Goal: Task Accomplishment & Management: Manage account settings

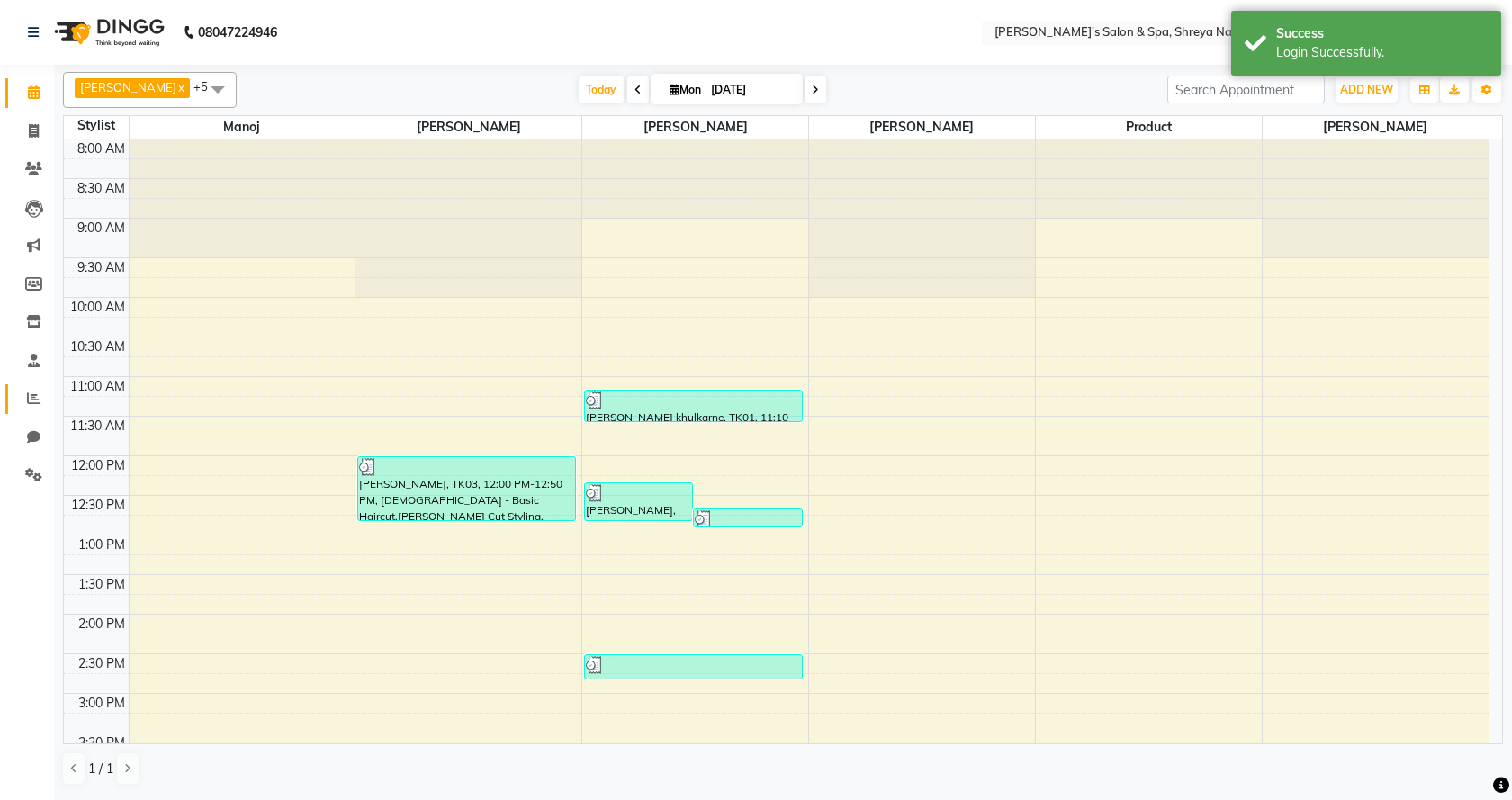
click at [50, 407] on li "Reports" at bounding box center [27, 400] width 54 height 39
click at [30, 400] on icon at bounding box center [33, 398] width 14 height 14
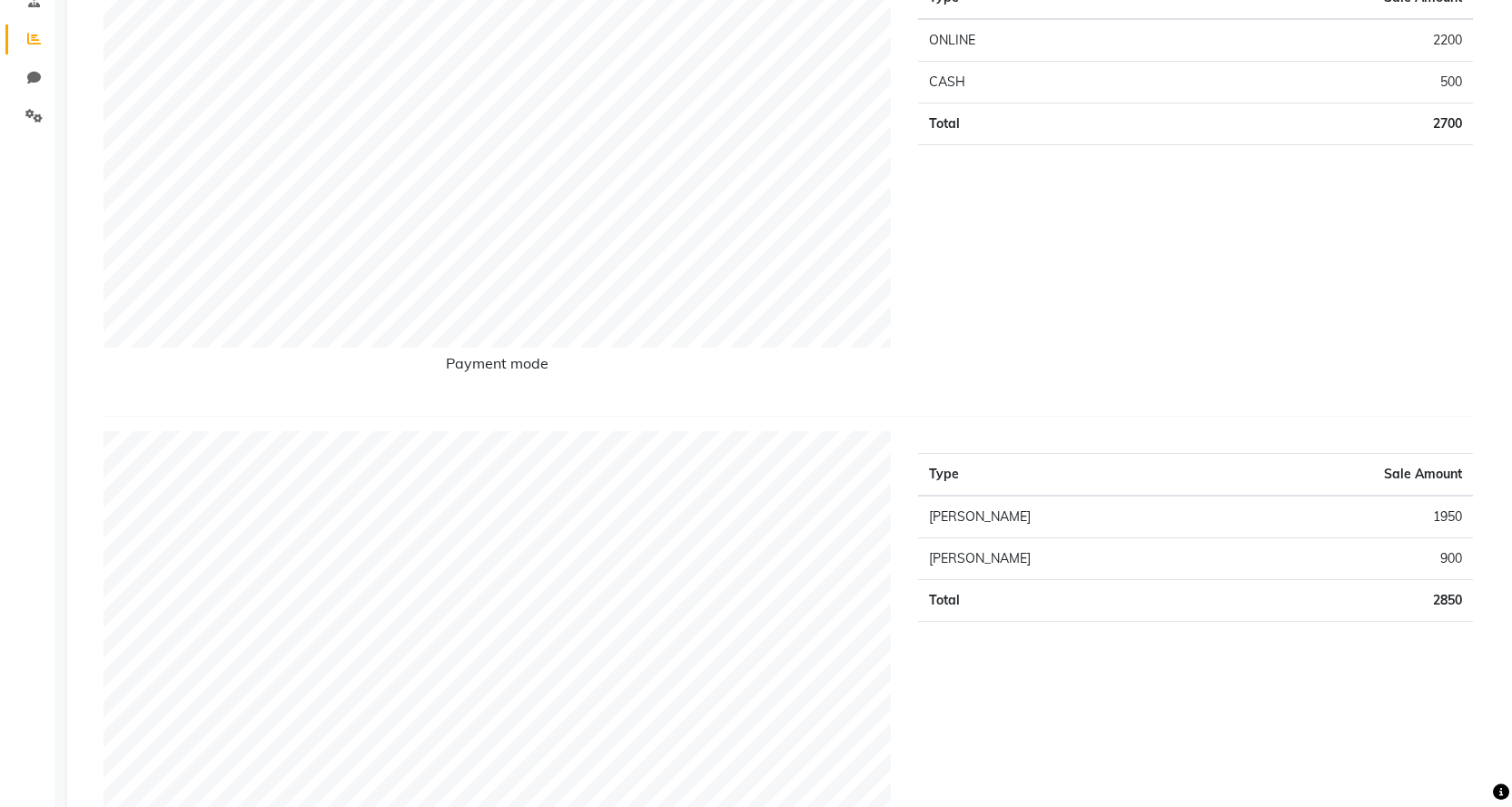
scroll to position [91, 0]
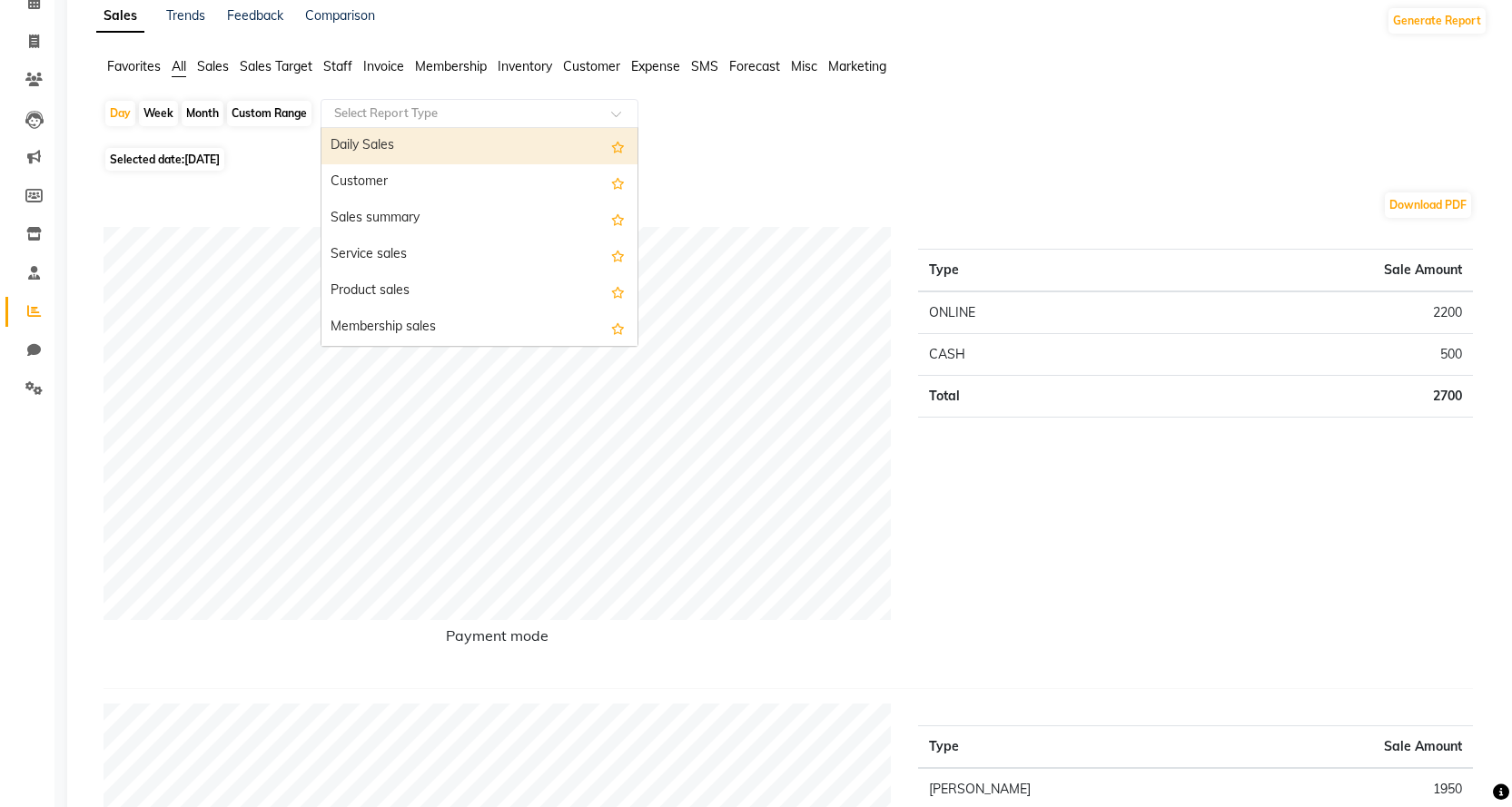
click at [492, 124] on div "Select Report Type" at bounding box center [478, 113] width 317 height 29
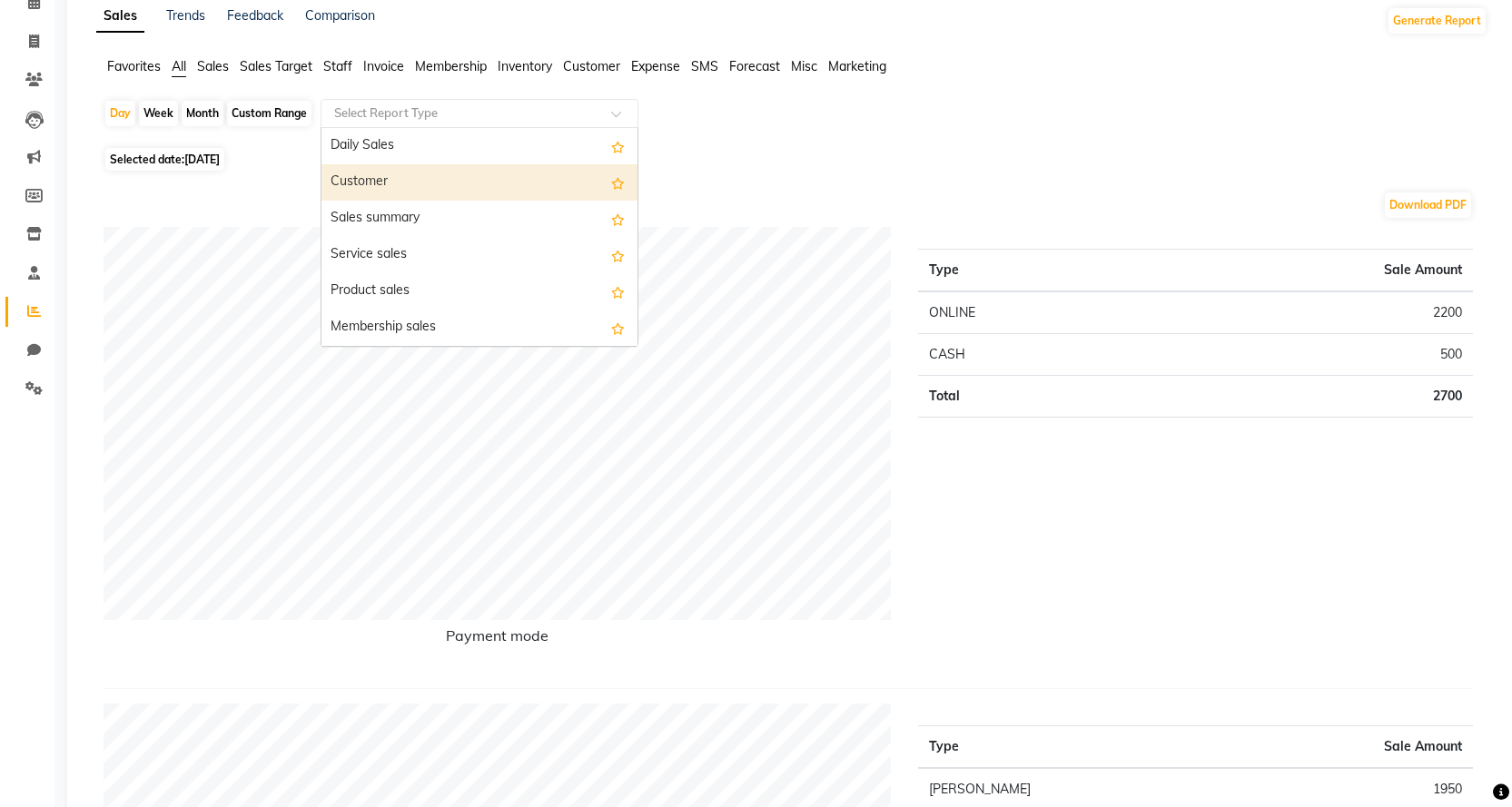
click at [476, 179] on div "Customer" at bounding box center [479, 182] width 316 height 36
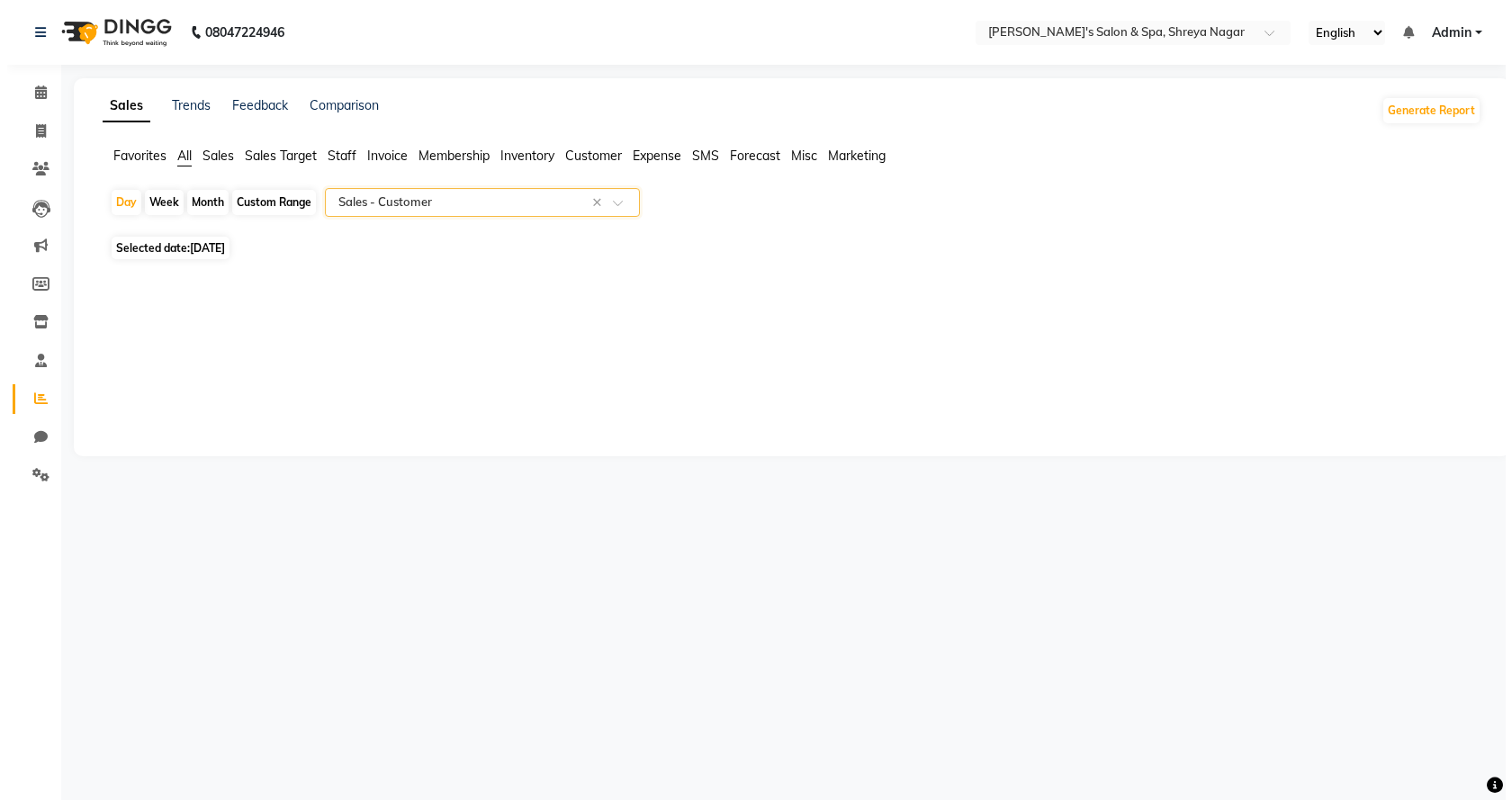
scroll to position [0, 0]
select select "full_report"
select select "csv"
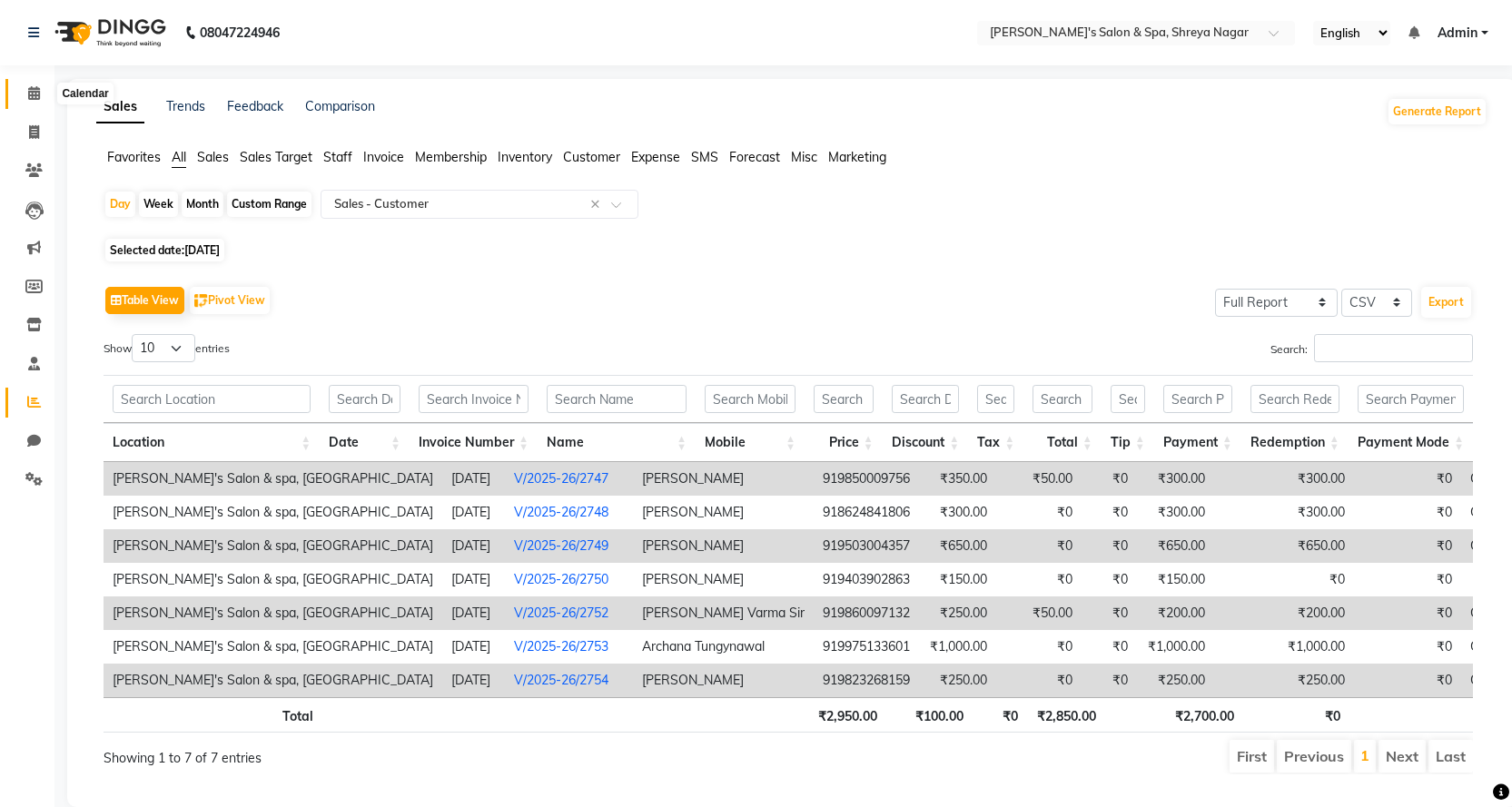
click at [30, 94] on icon at bounding box center [33, 93] width 12 height 14
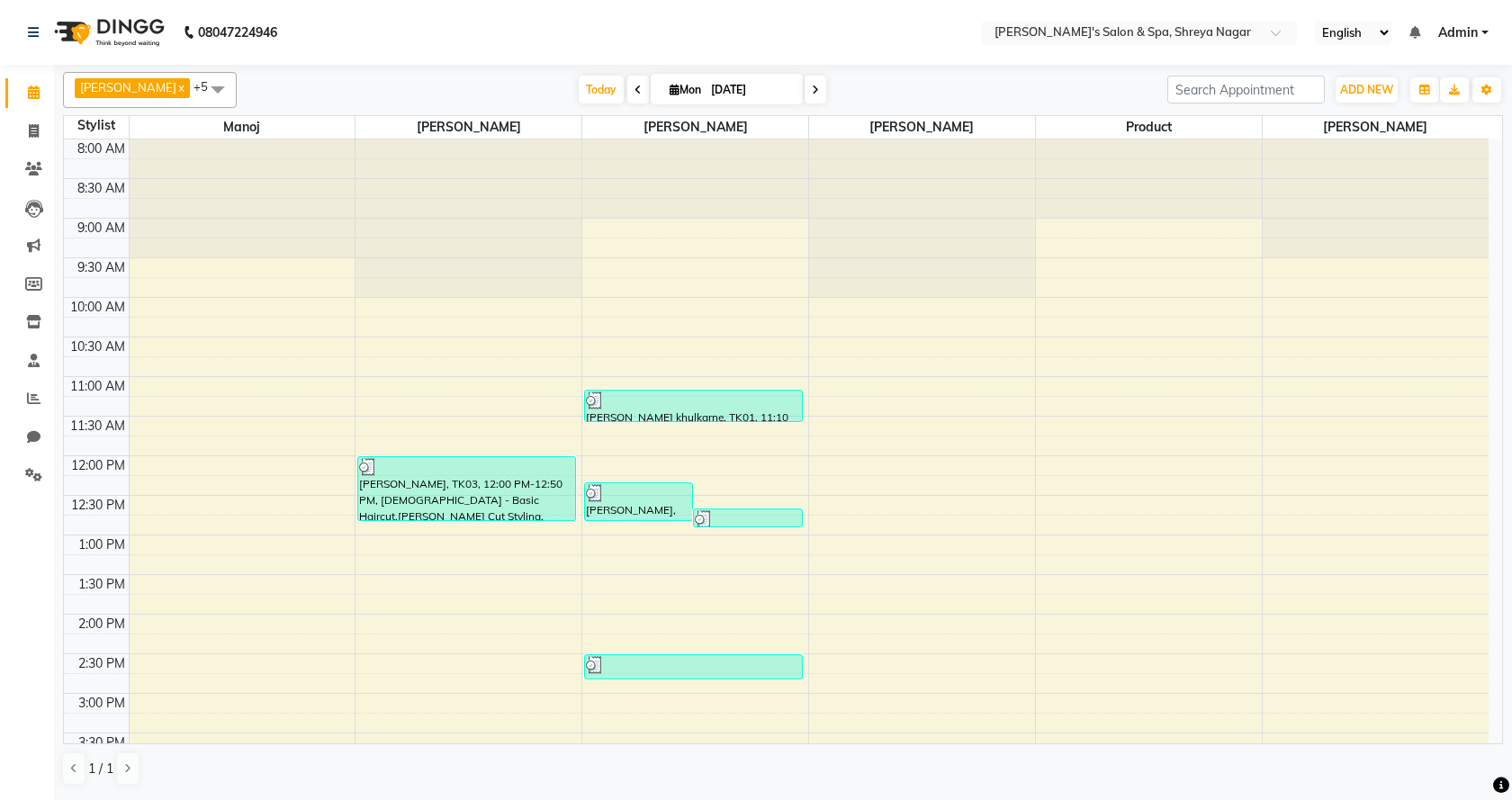
click at [1451, 27] on span "Admin" at bounding box center [1458, 32] width 40 height 18
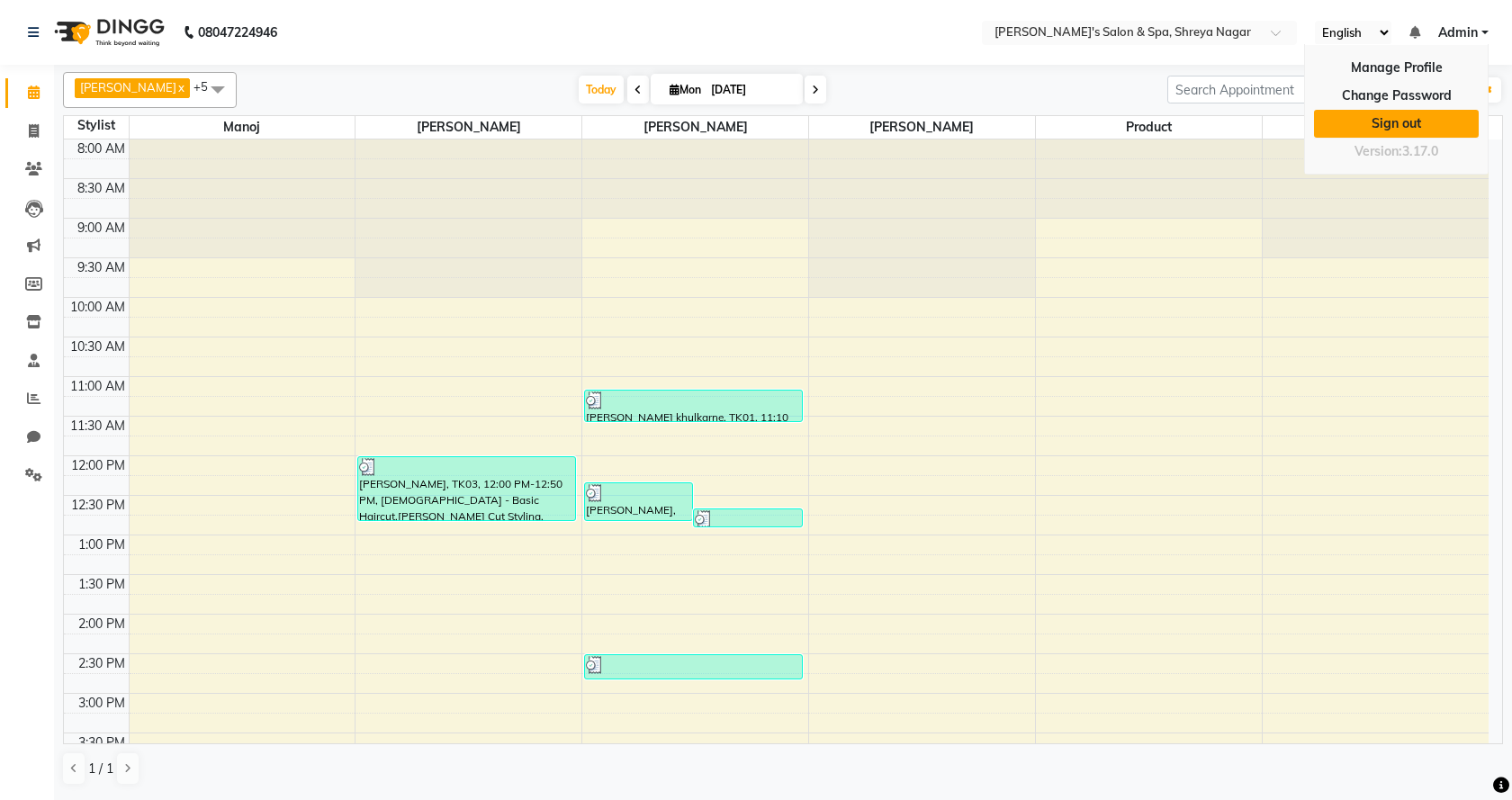
click at [1397, 122] on link "Sign out" at bounding box center [1397, 124] width 165 height 28
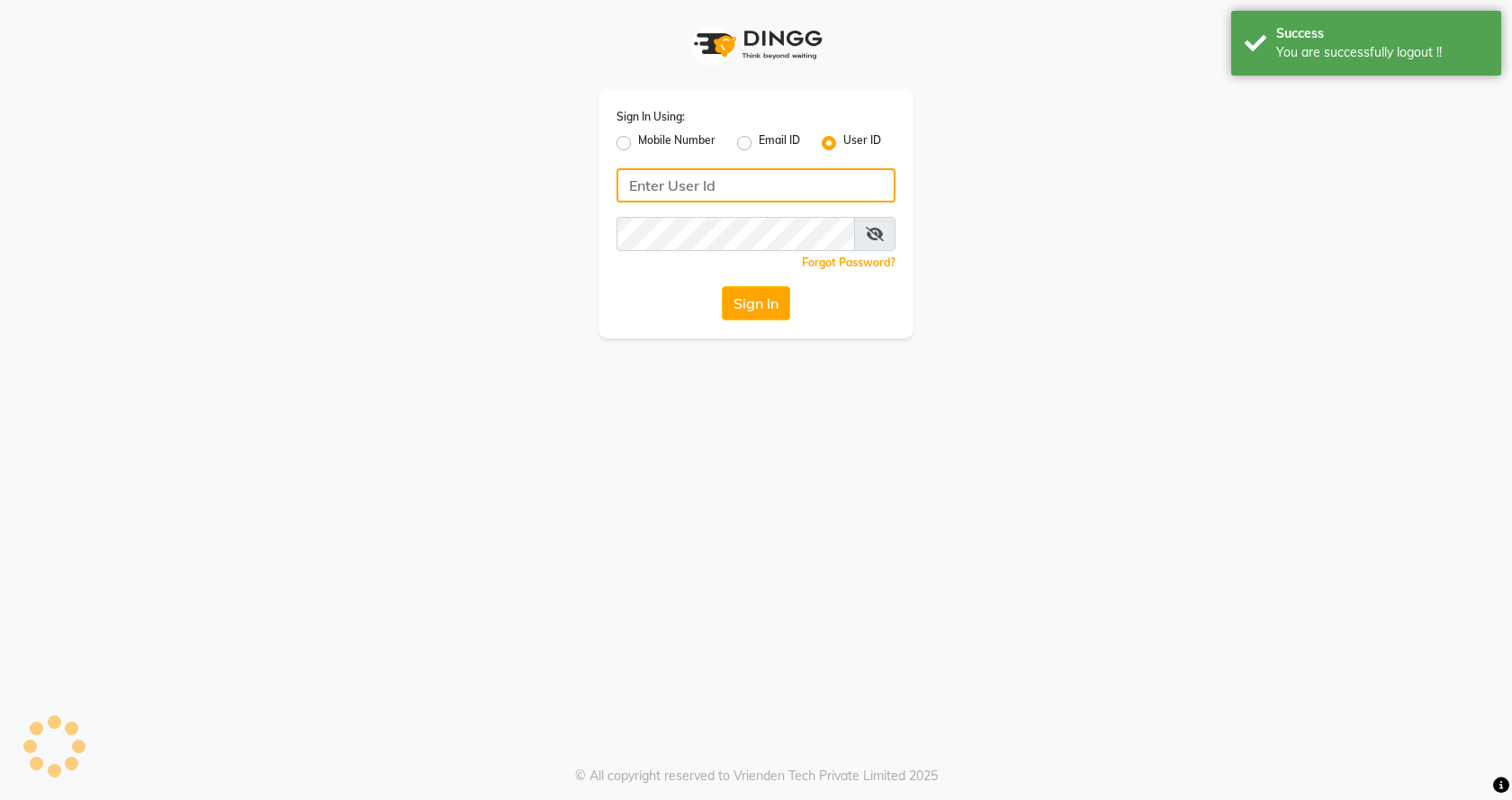
type input "7888023491"
